Goal: Check status: Check status

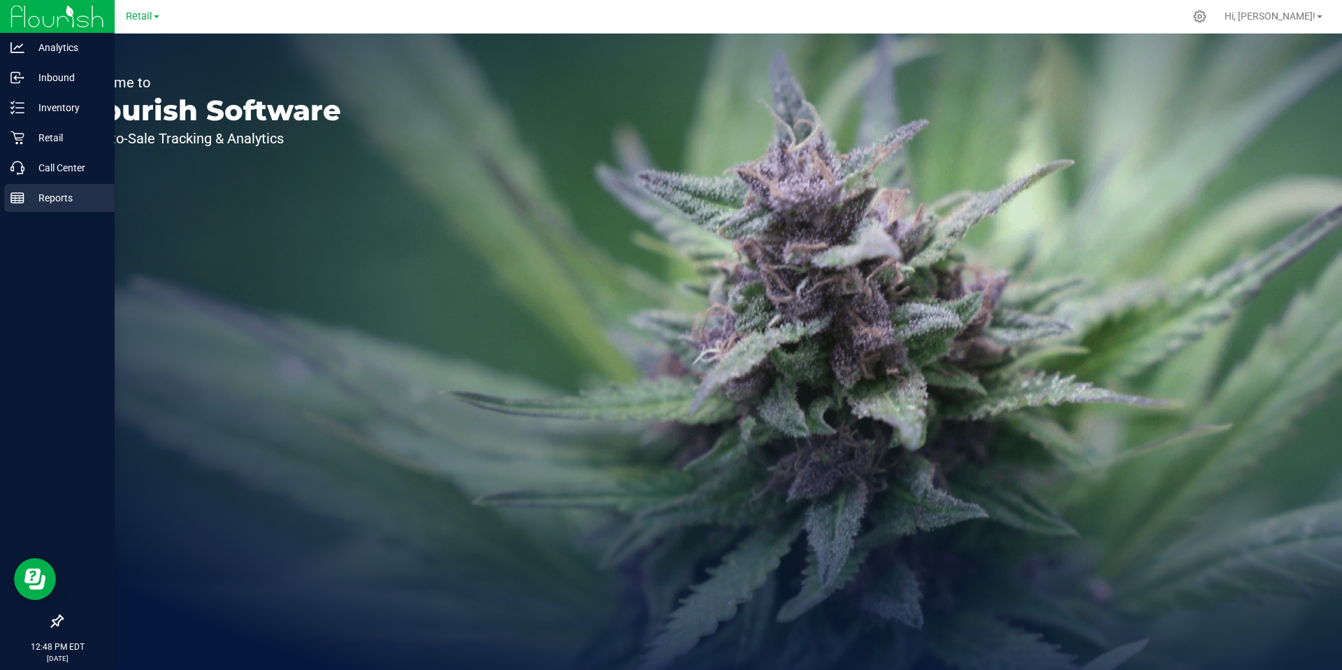
click at [20, 203] on icon at bounding box center [17, 198] width 14 height 14
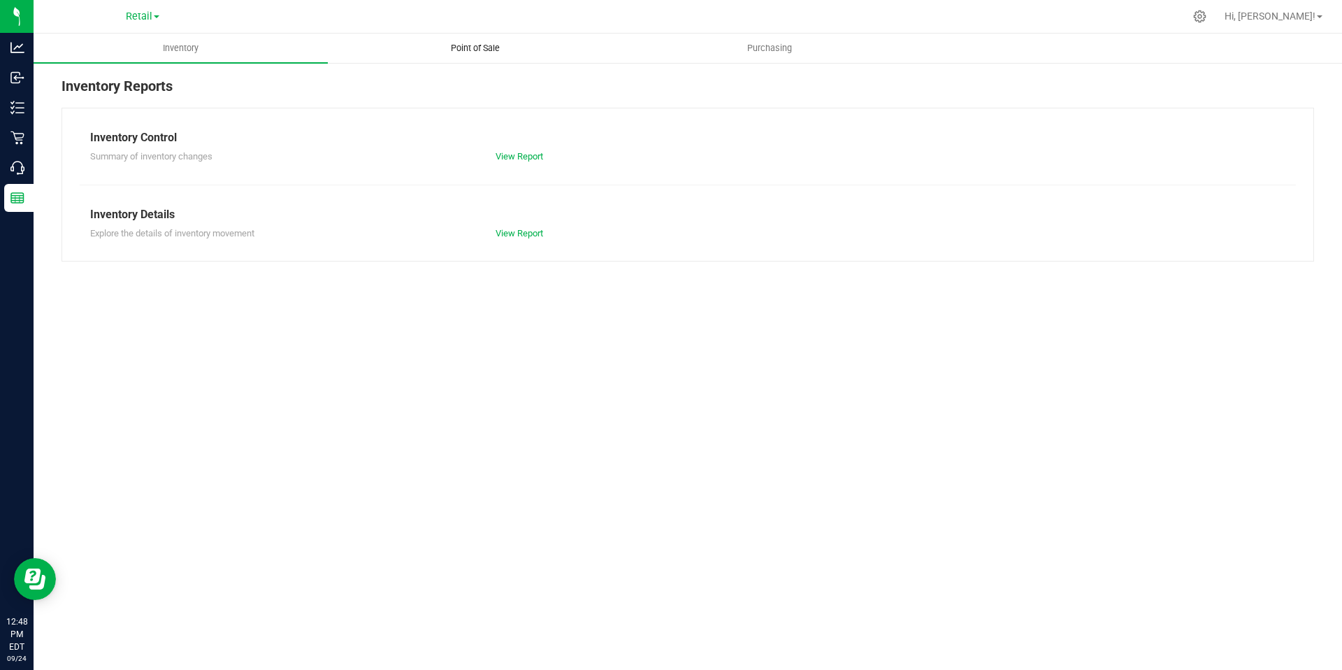
click at [467, 45] on span "Point of Sale" at bounding box center [475, 48] width 87 height 13
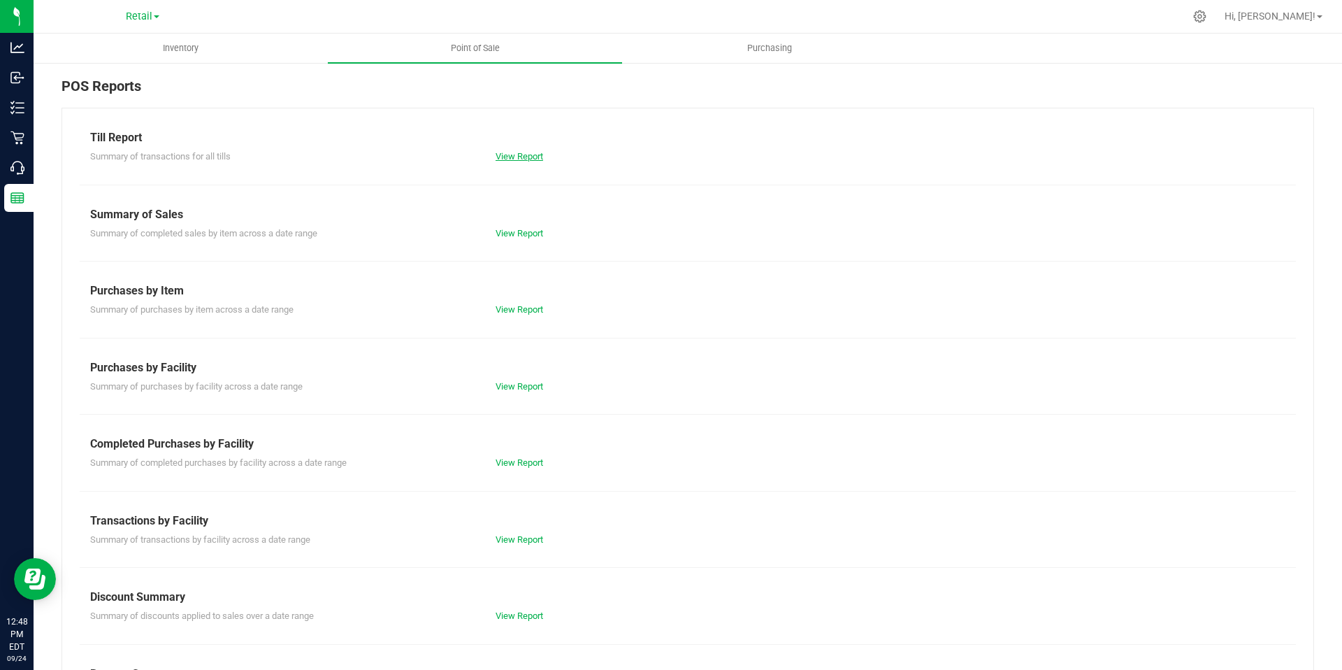
click at [503, 155] on link "View Report" at bounding box center [520, 156] width 48 height 10
